Goal: Task Accomplishment & Management: Manage account settings

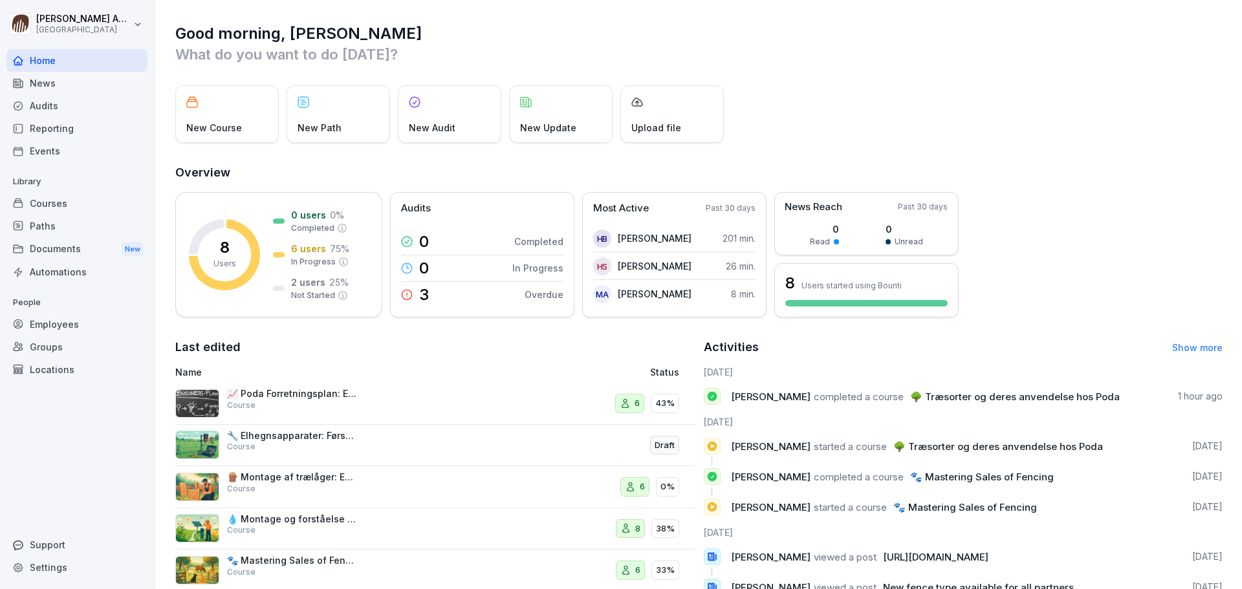
click at [67, 197] on div "Courses" at bounding box center [76, 203] width 141 height 23
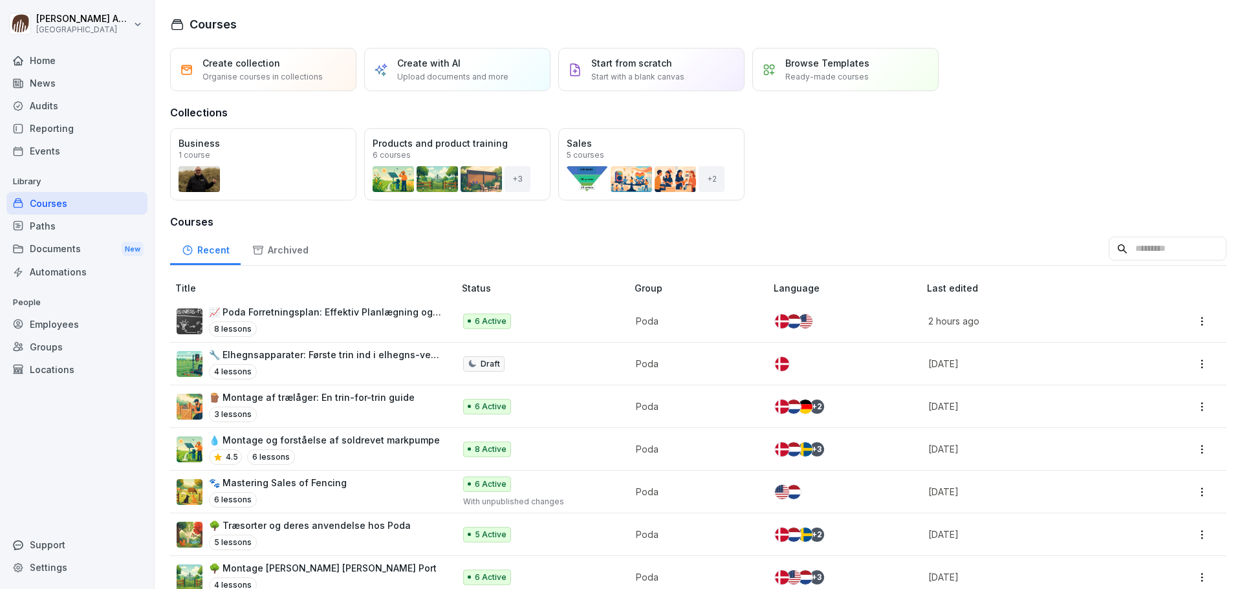
click at [0, 0] on div "Open" at bounding box center [0, 0] width 0 height 0
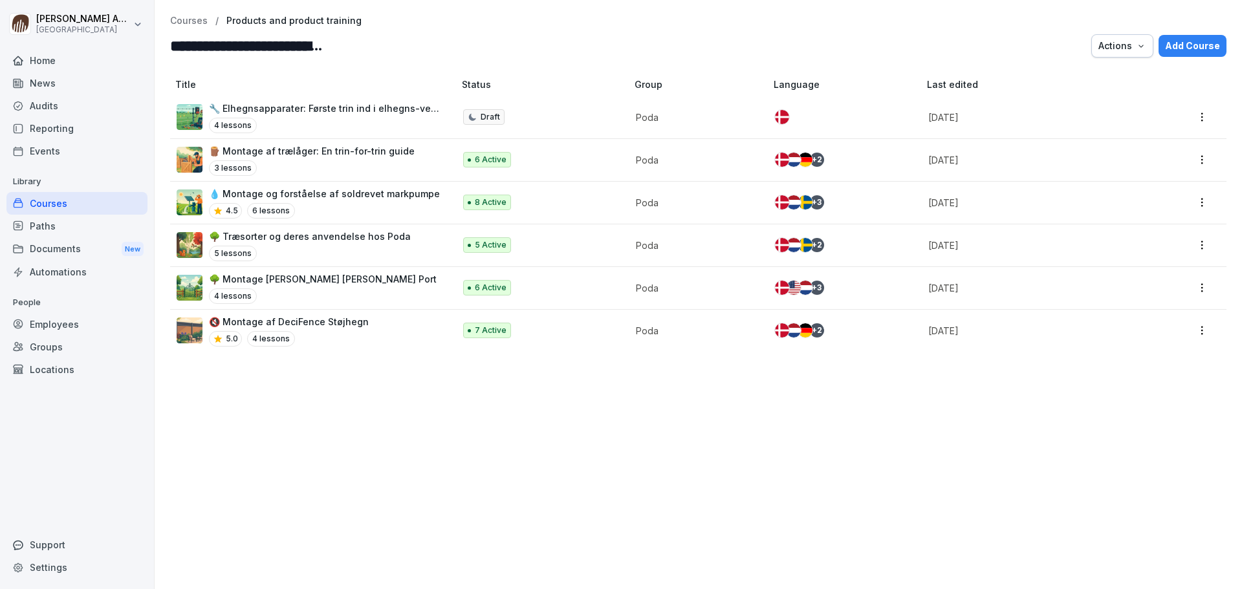
click at [368, 107] on p "🔧 Elhegnsapparater: Første trin ind i elhegns-verdenen" at bounding box center [325, 109] width 232 height 14
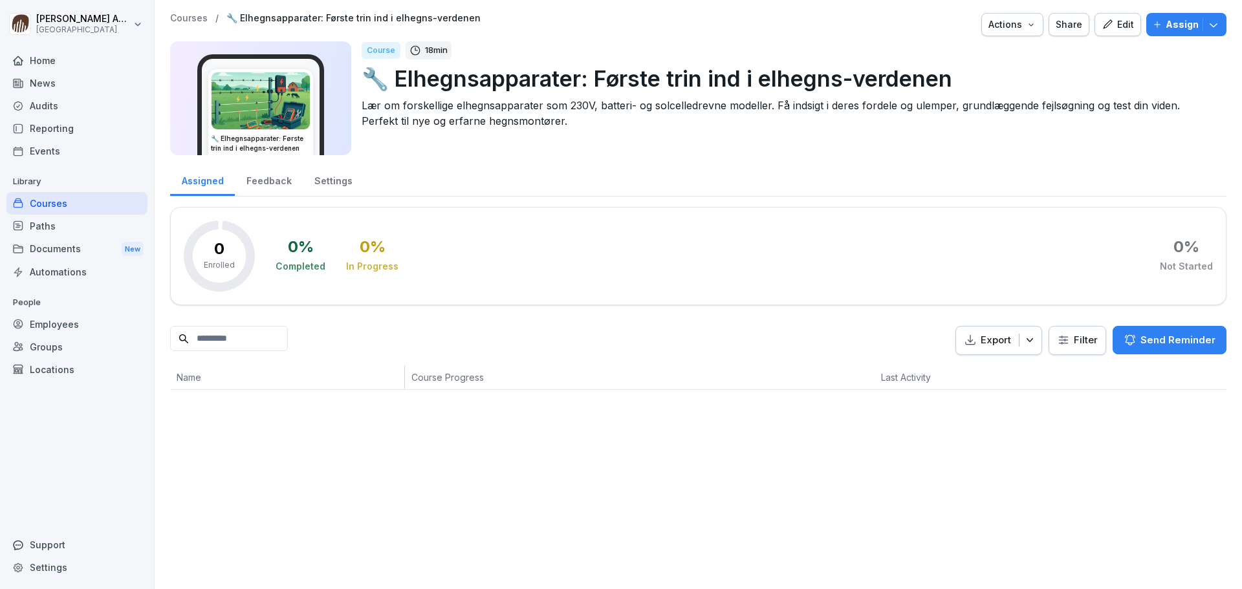
click at [1115, 22] on div "Edit" at bounding box center [1118, 24] width 32 height 14
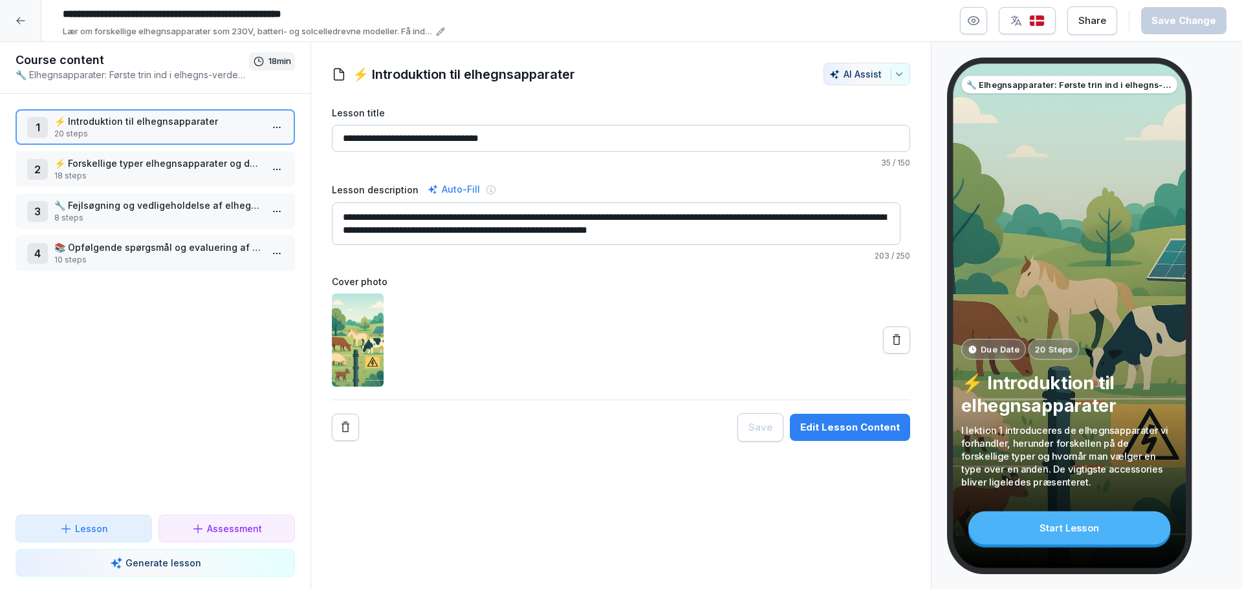
click at [268, 127] on html "**********" at bounding box center [621, 294] width 1242 height 589
click at [216, 155] on div "Edit steps" at bounding box center [198, 153] width 58 height 14
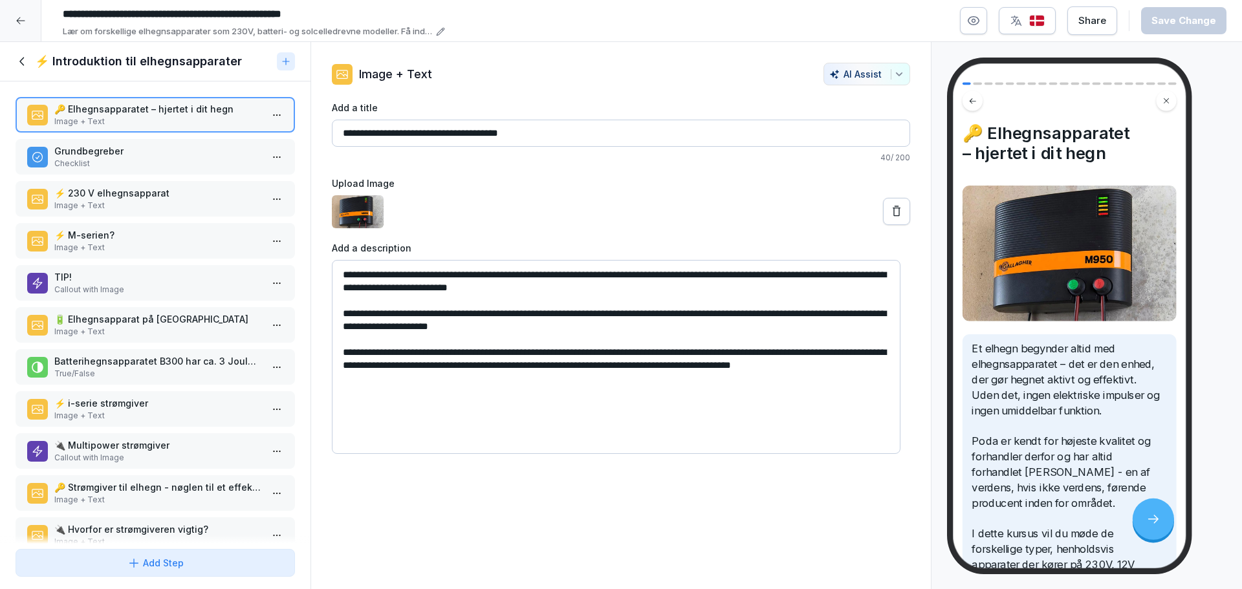
click at [145, 163] on p "Checklist" at bounding box center [157, 164] width 207 height 12
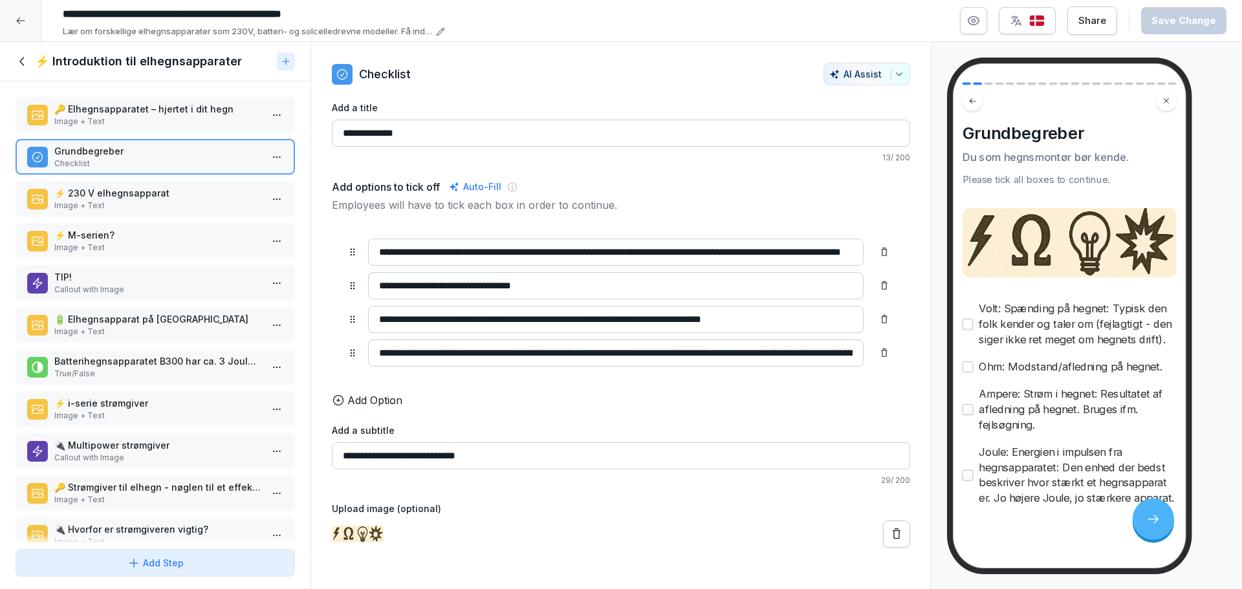
click at [154, 195] on p "⚡ 230 V elhegnsapparat" at bounding box center [157, 193] width 207 height 14
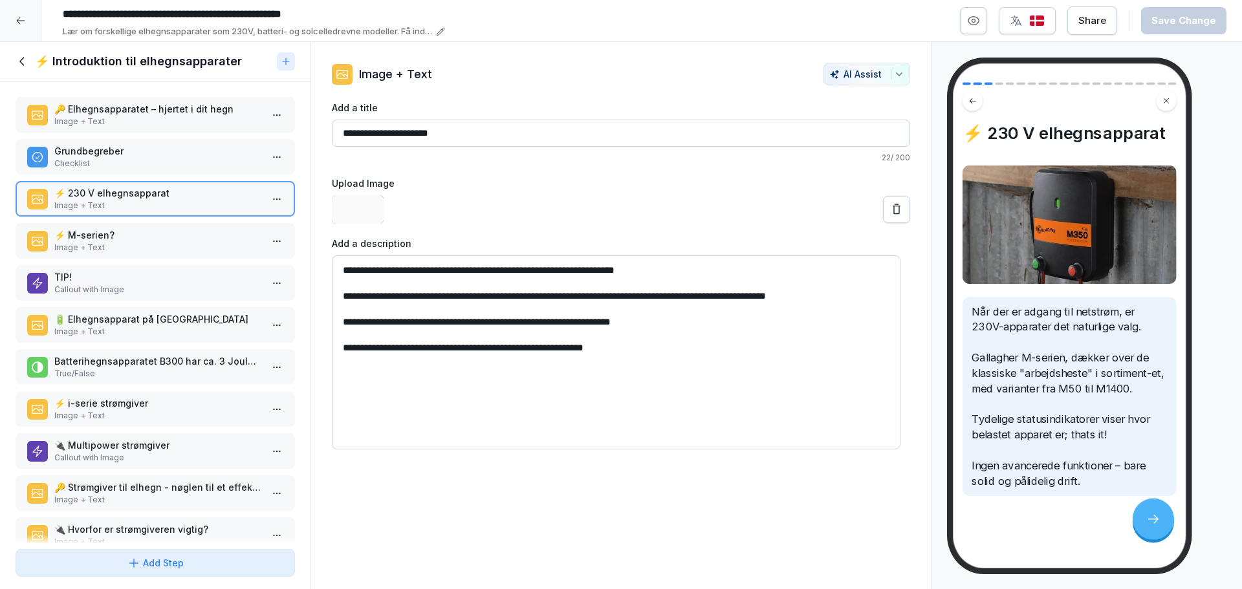
click at [122, 242] on p "Image + Text" at bounding box center [157, 248] width 207 height 12
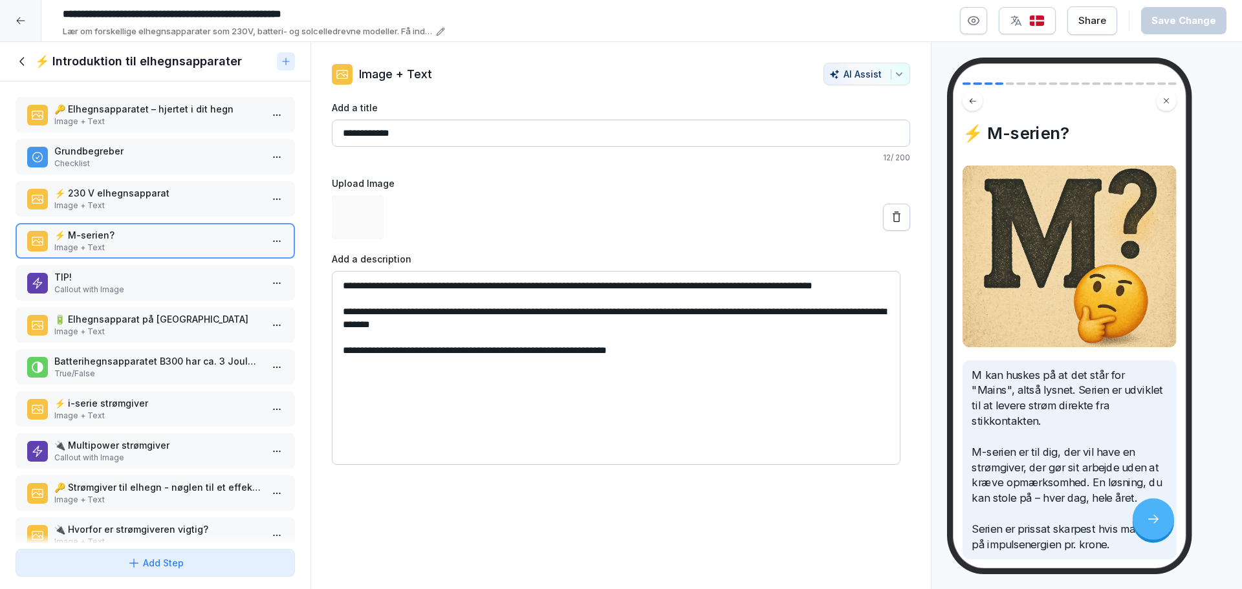
click at [131, 289] on p "Callout with Image" at bounding box center [157, 290] width 207 height 12
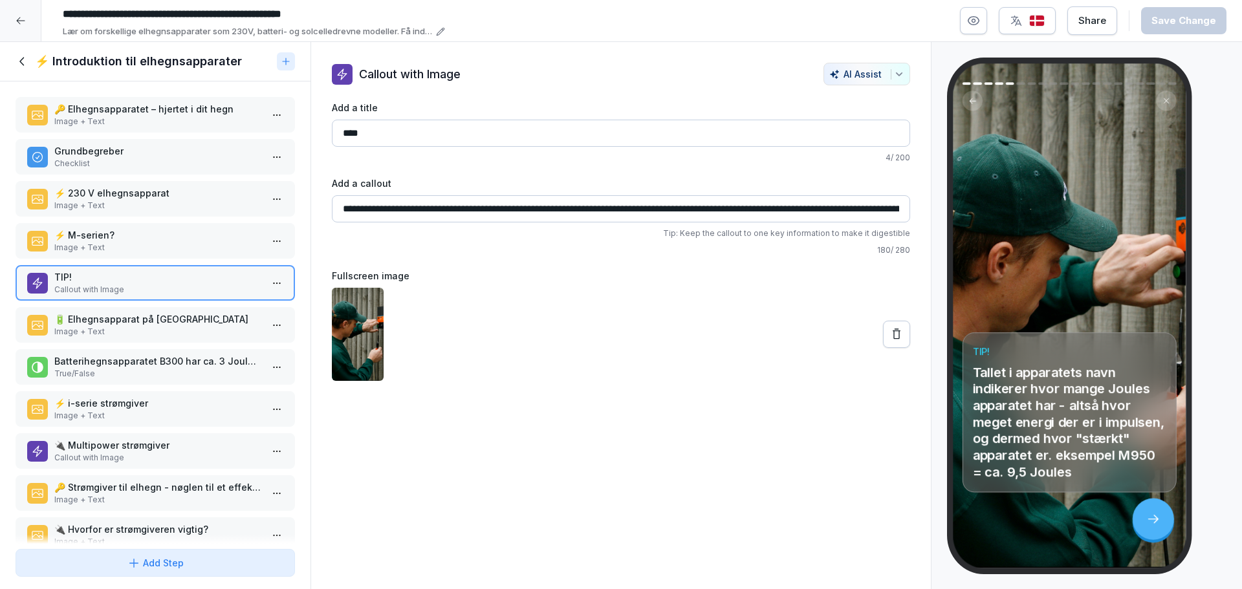
click at [152, 327] on p "Image + Text" at bounding box center [157, 332] width 207 height 12
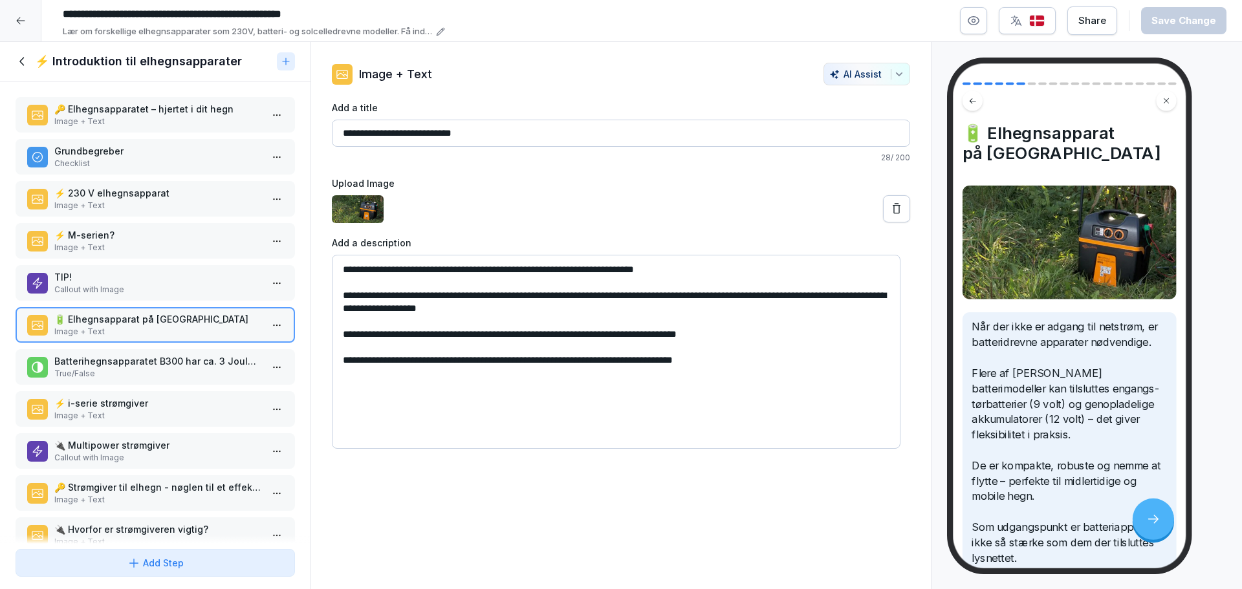
click at [202, 367] on p "Batterihegnsapparatet B300 har ca. 3 Joule i dets impuls?" at bounding box center [157, 362] width 207 height 14
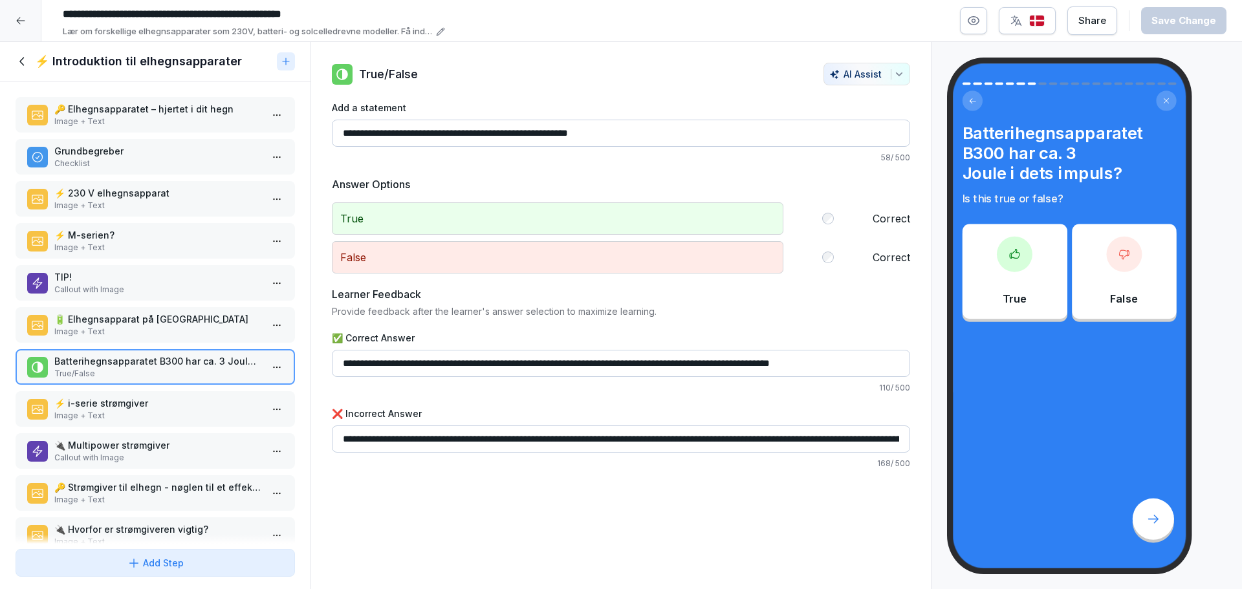
click at [190, 398] on p "⚡ i-serie strømgiver" at bounding box center [157, 404] width 207 height 14
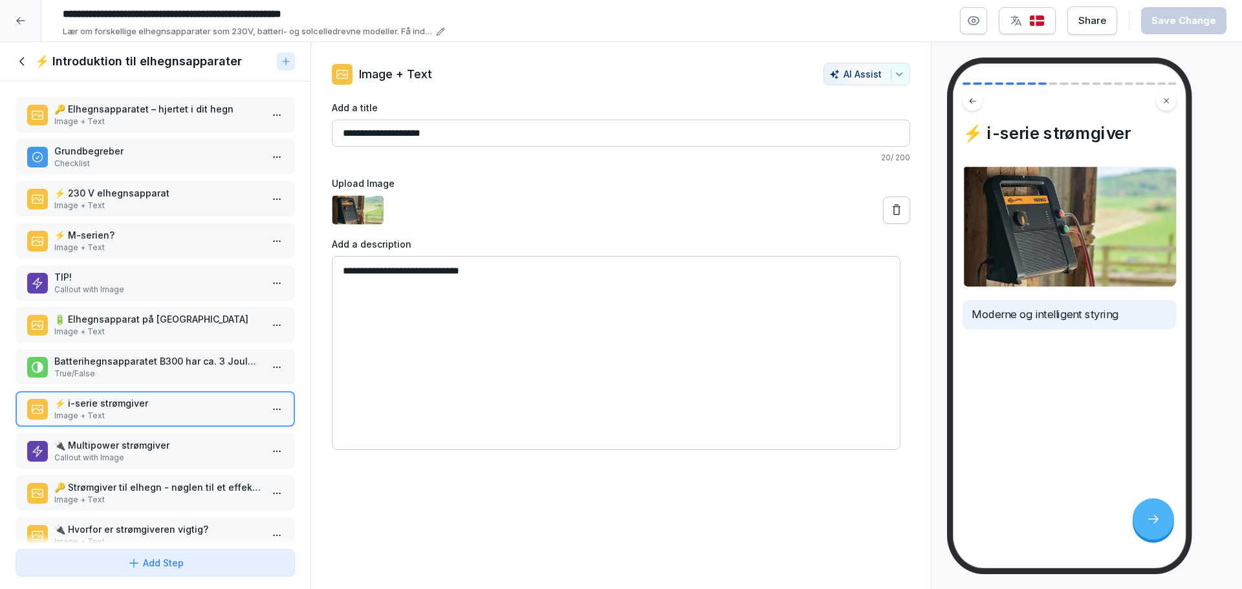
click at [184, 358] on p "Batterihegnsapparatet B300 har ca. 3 Joule i dets impuls?" at bounding box center [157, 362] width 207 height 14
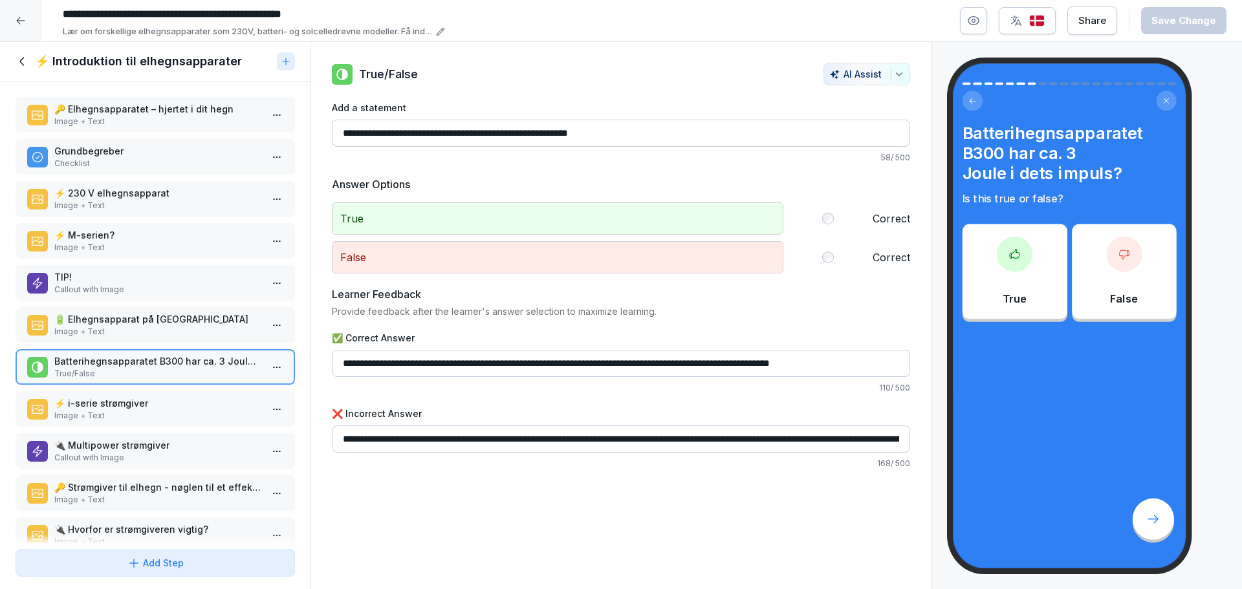
click at [23, 17] on icon at bounding box center [21, 21] width 10 height 10
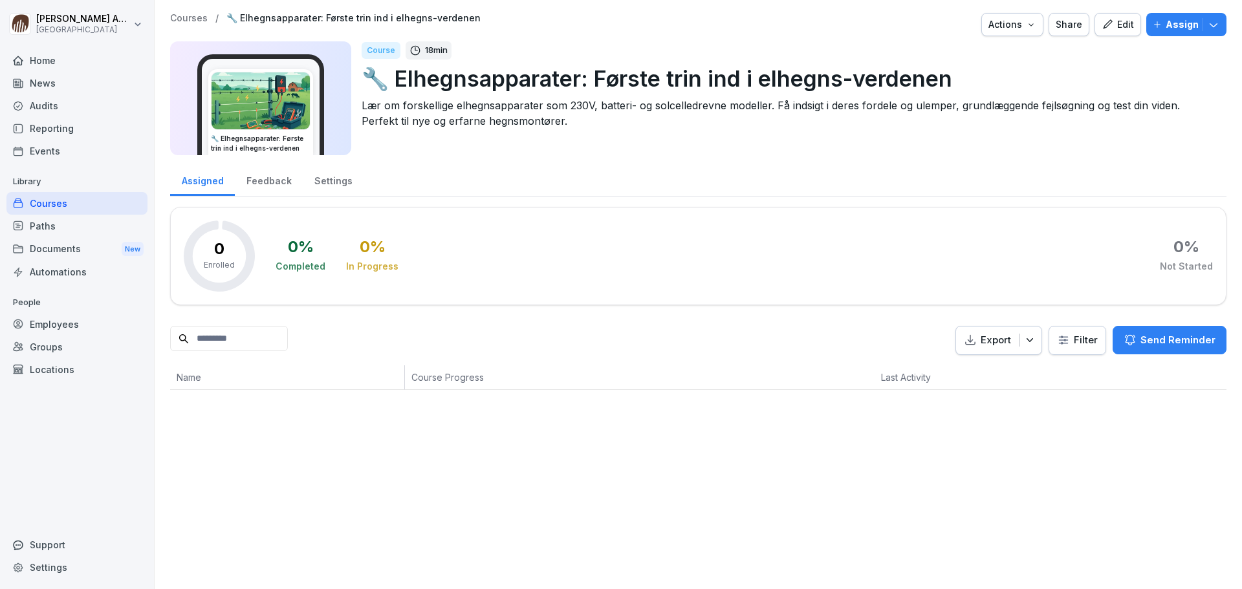
click at [63, 201] on div "Courses" at bounding box center [76, 203] width 141 height 23
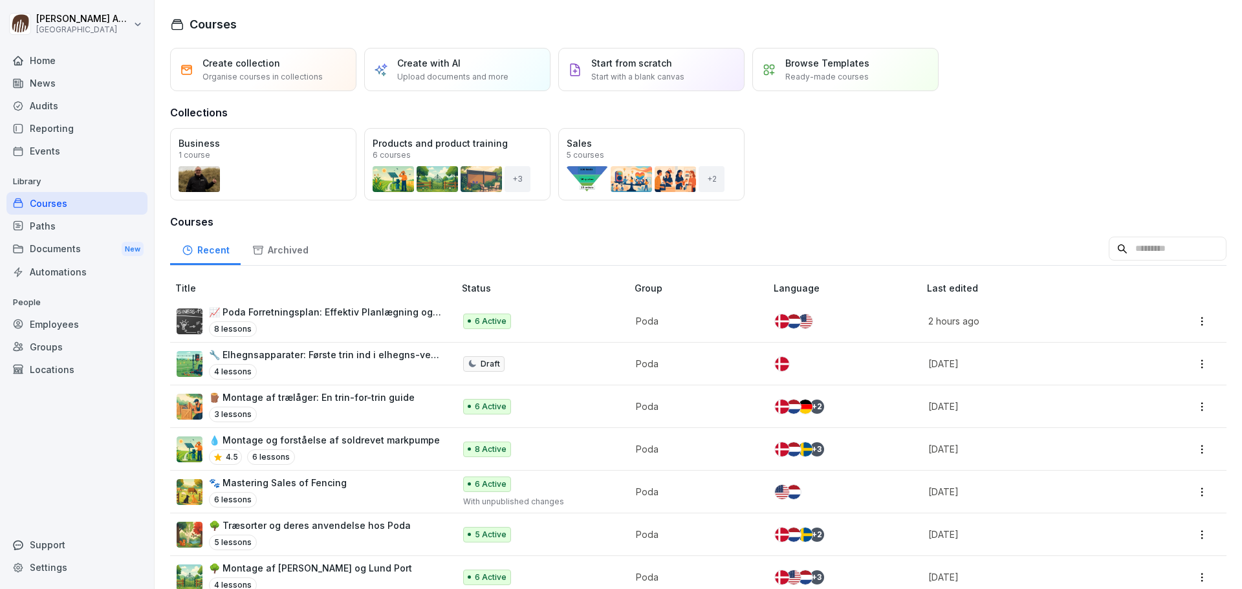
click at [0, 0] on div "Open" at bounding box center [0, 0] width 0 height 0
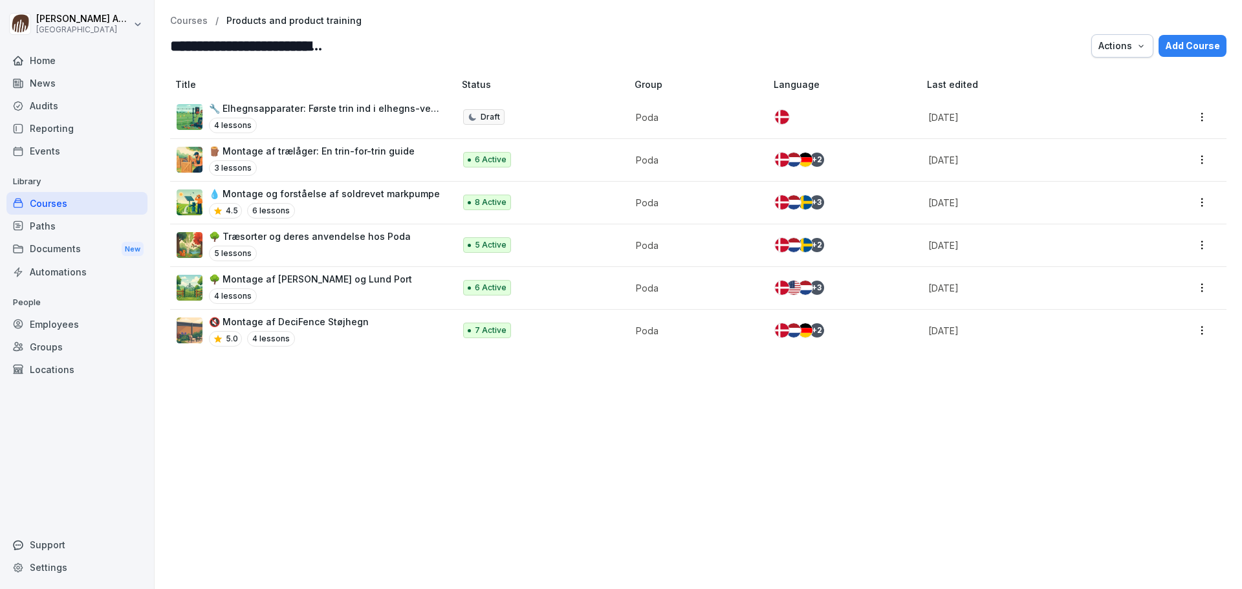
click at [333, 321] on p "🔇 Montage af DeciFence Støjhegn" at bounding box center [289, 322] width 160 height 14
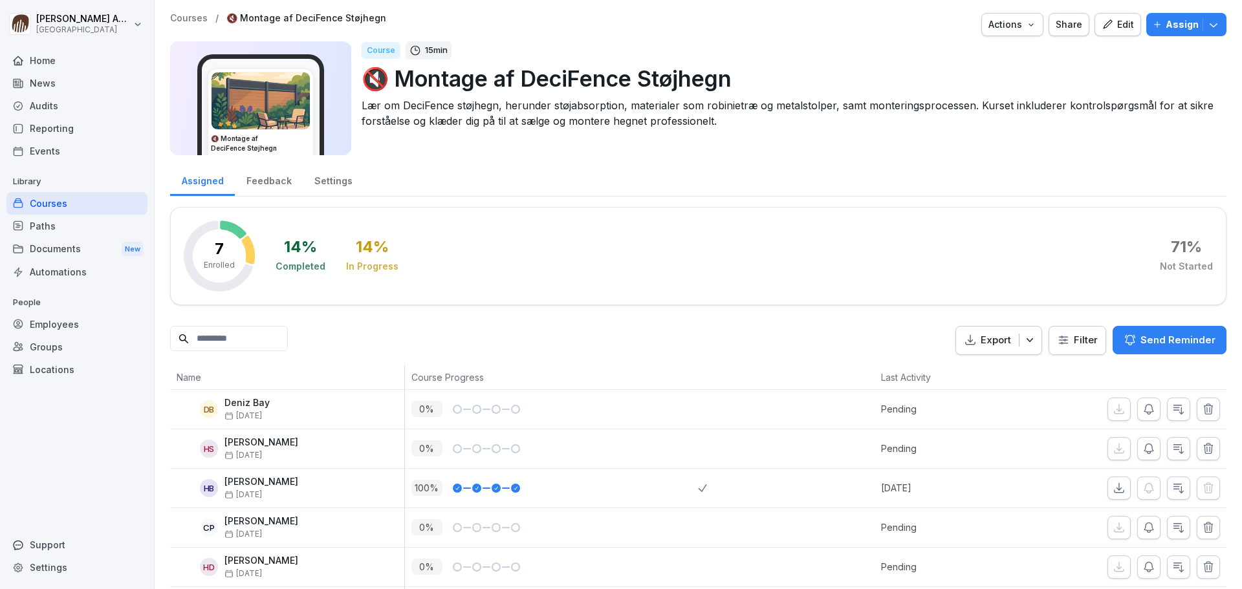
click at [1120, 28] on div "Edit" at bounding box center [1118, 24] width 32 height 14
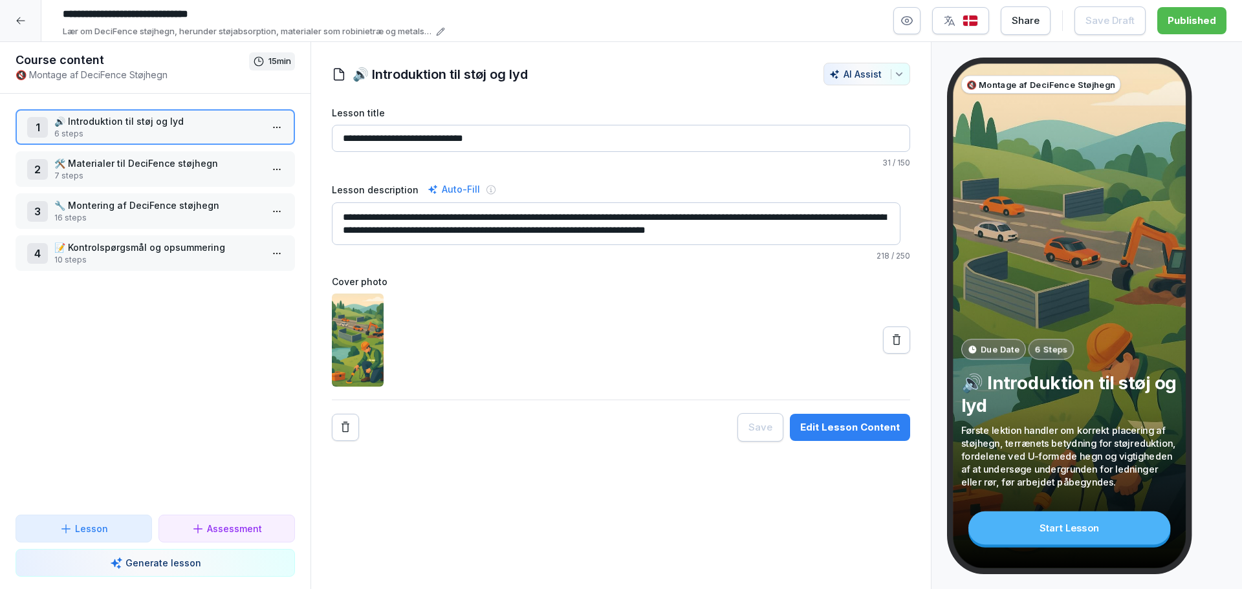
click at [849, 429] on div "Edit Lesson Content" at bounding box center [850, 428] width 100 height 14
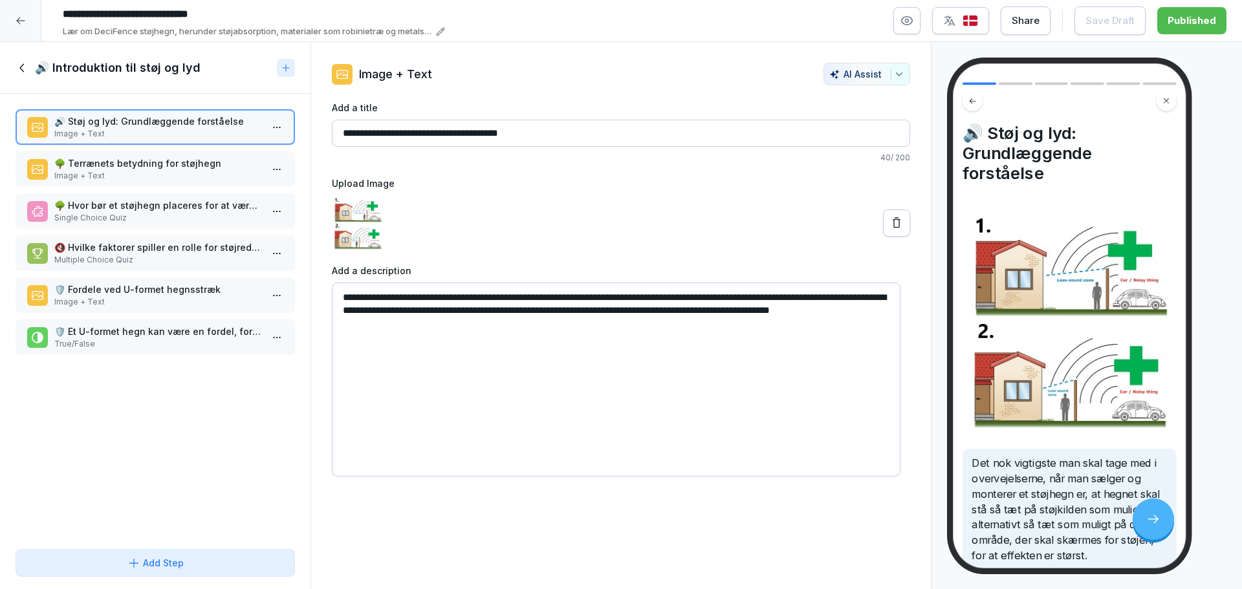
click at [143, 169] on p "🌳 Terrænets betydning for støjhegn" at bounding box center [157, 164] width 207 height 14
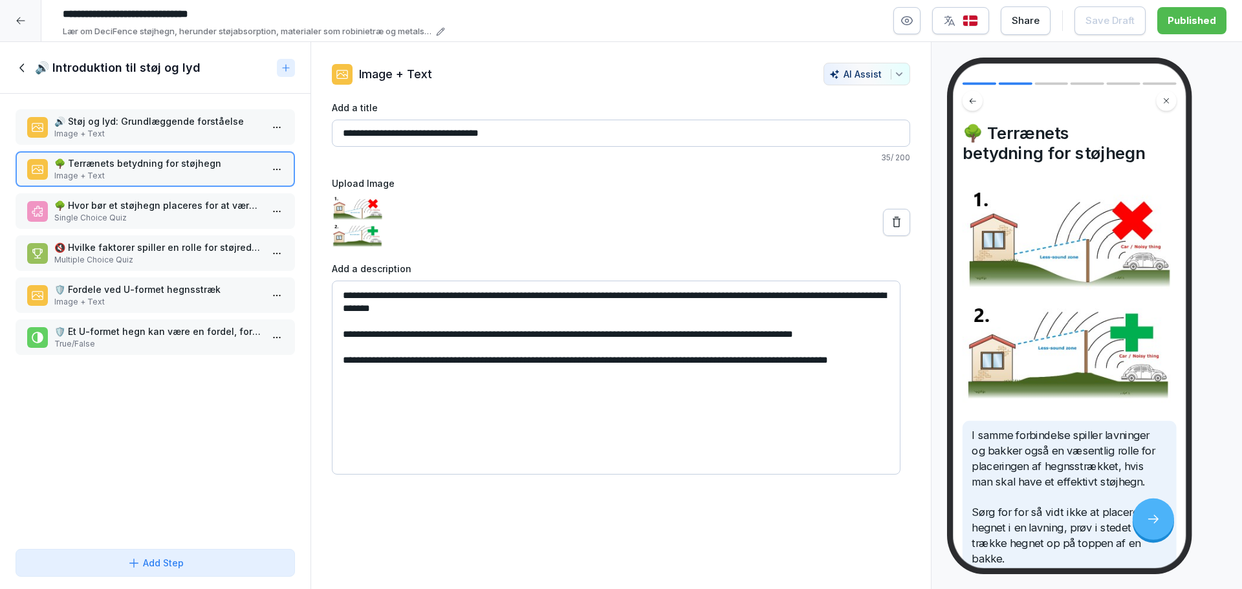
click at [135, 216] on p "Single Choice Quiz" at bounding box center [157, 218] width 207 height 12
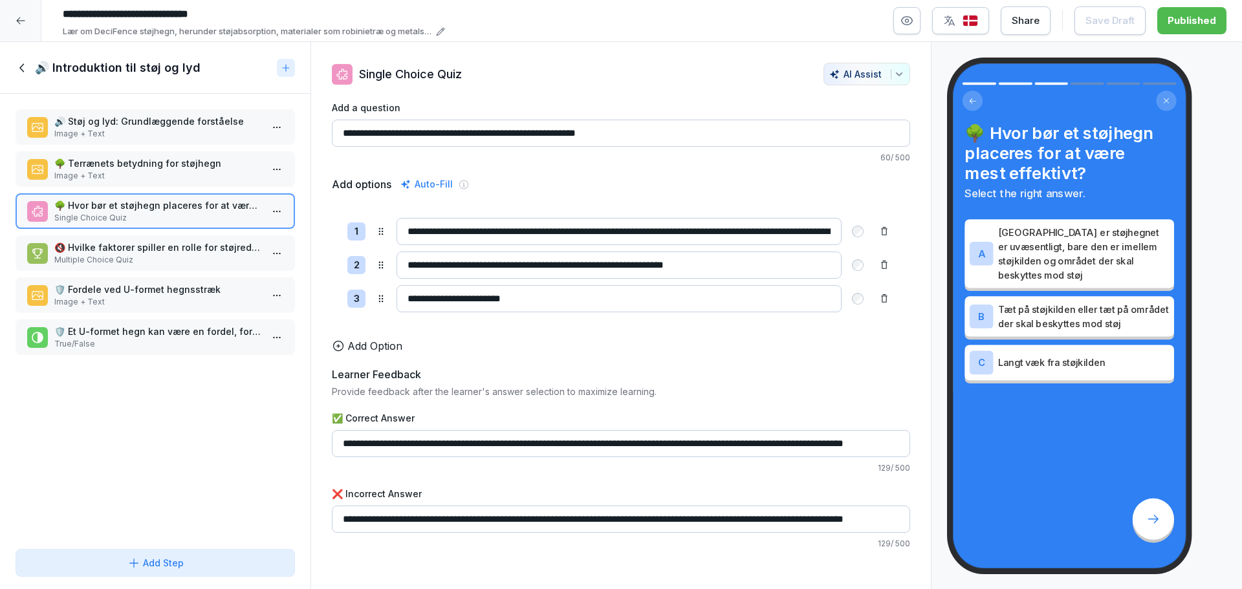
click at [128, 265] on p "Multiple Choice Quiz" at bounding box center [157, 260] width 207 height 12
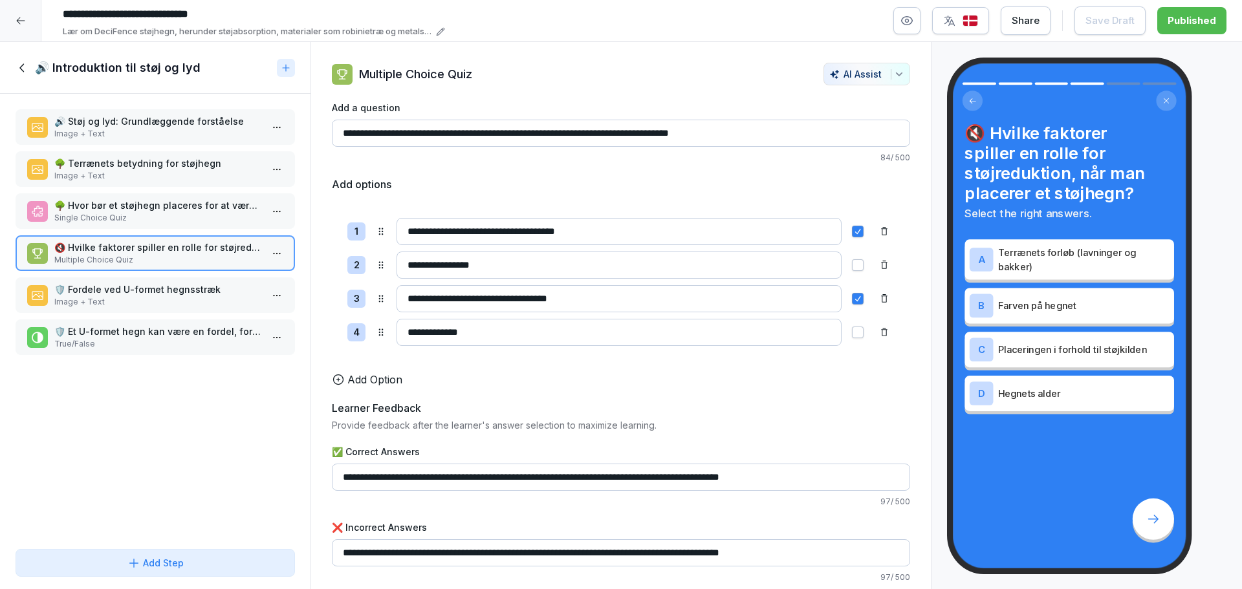
click at [131, 293] on p "🛡️ Fordele ved U-formet hegnsstræk" at bounding box center [157, 290] width 207 height 14
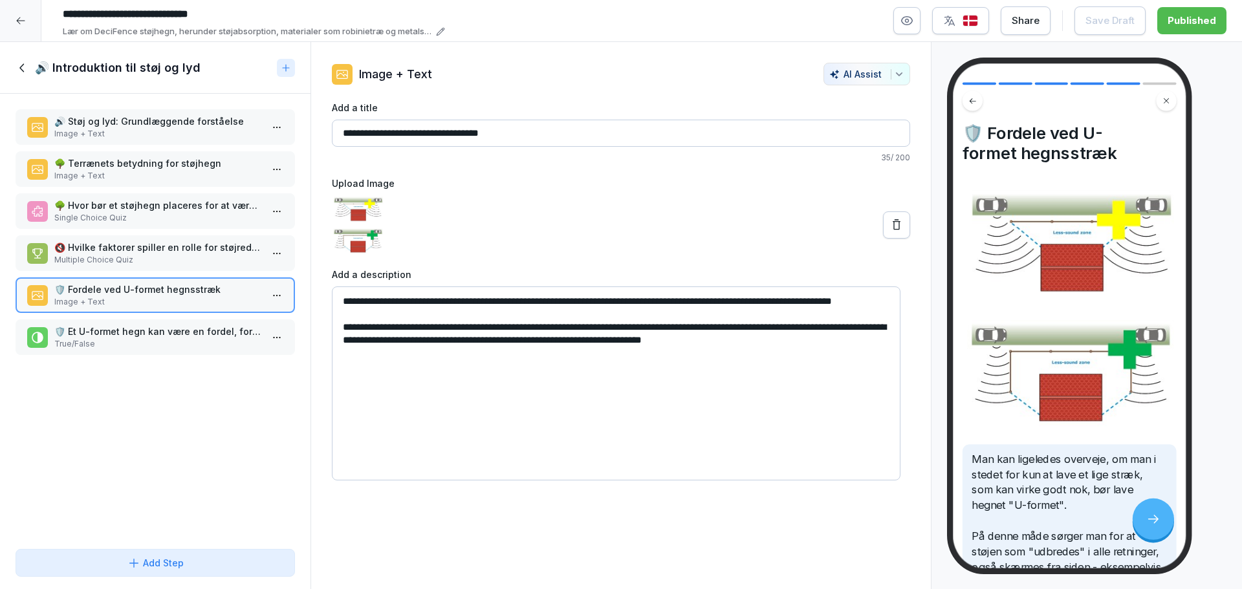
click at [140, 330] on p "🛡️ Et U-formet hegn kan være en fordel, fordi det skærmer støj fra flere sider." at bounding box center [157, 332] width 207 height 14
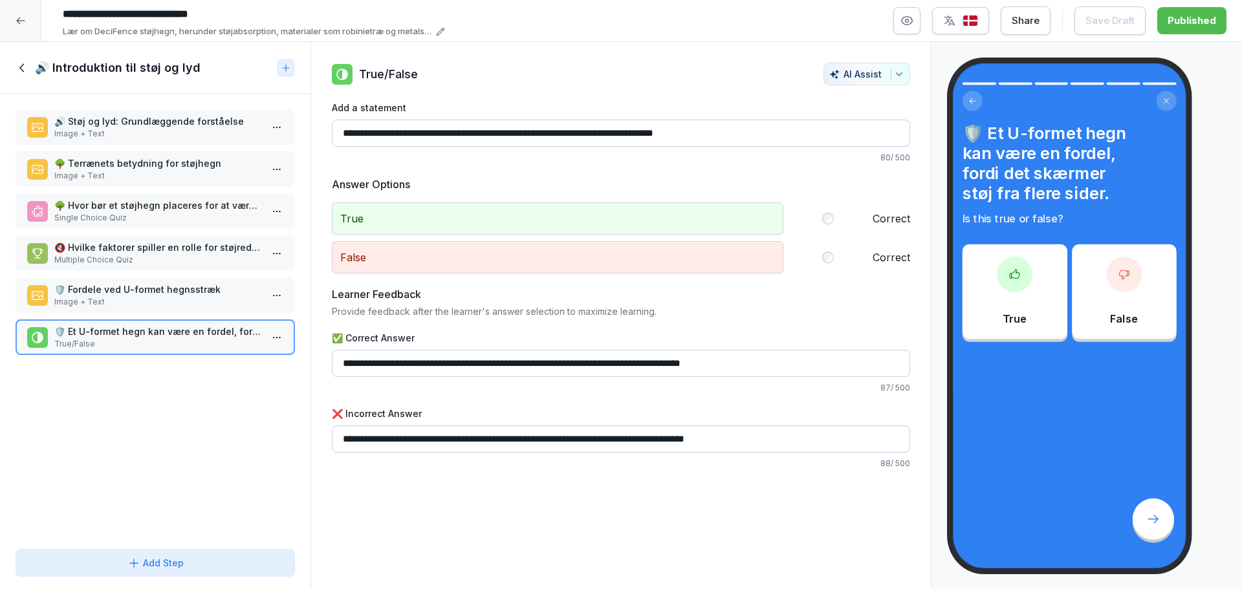
click at [24, 67] on icon at bounding box center [23, 68] width 14 height 14
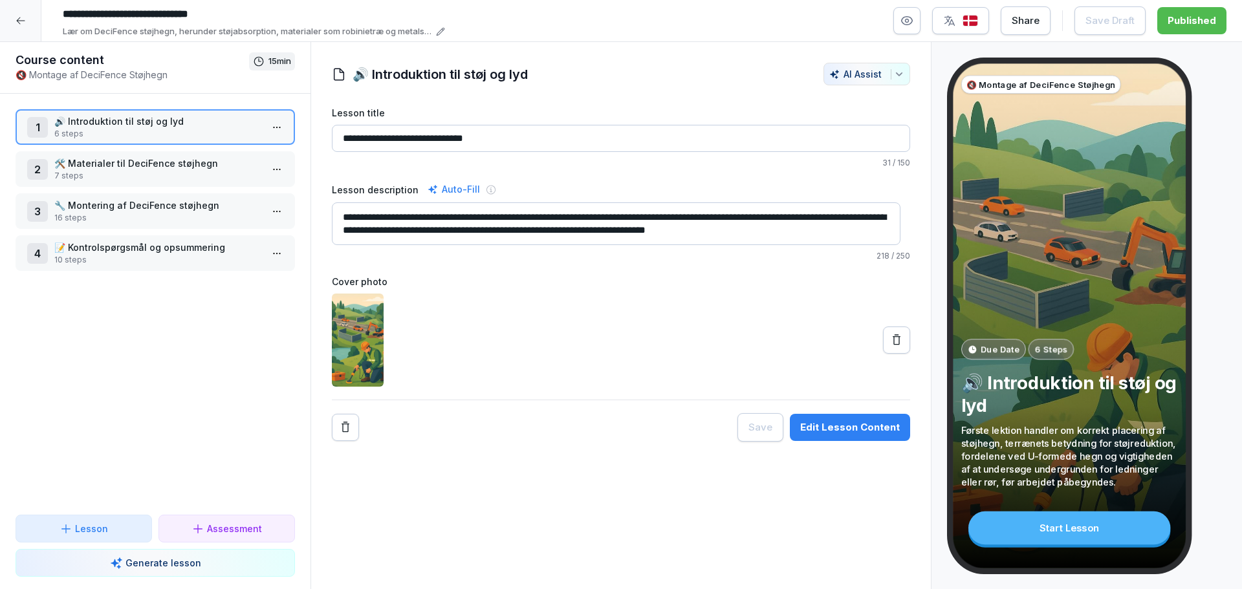
click at [140, 171] on p "7 steps" at bounding box center [157, 176] width 207 height 12
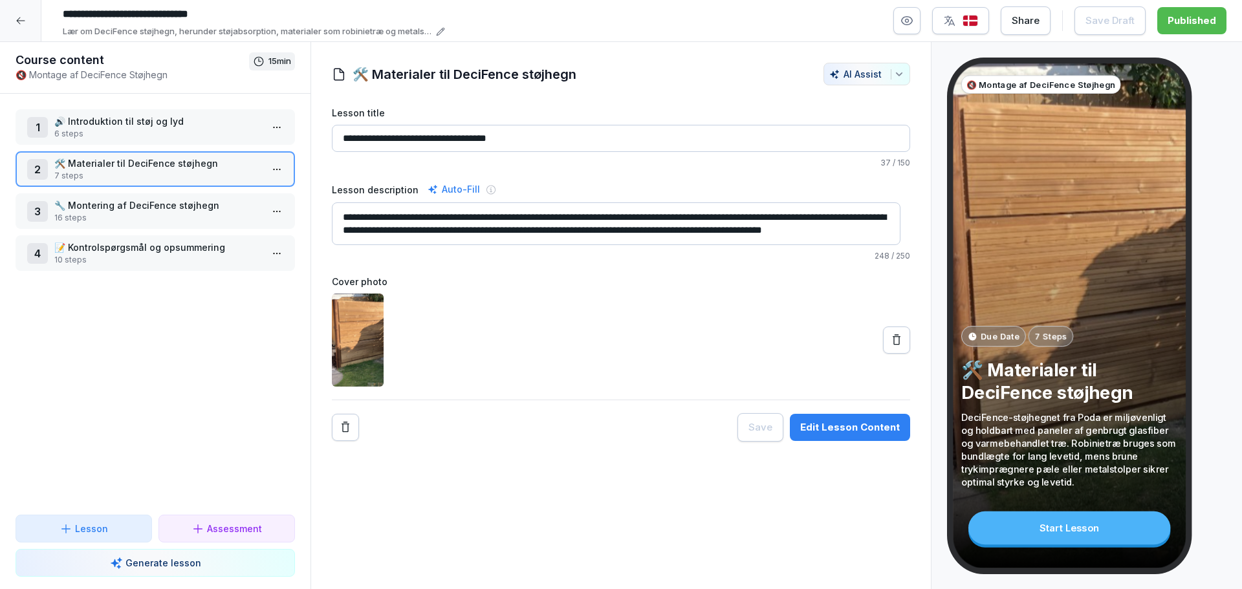
click at [28, 19] on div at bounding box center [20, 20] width 41 height 41
